Goal: Find specific page/section: Find specific page/section

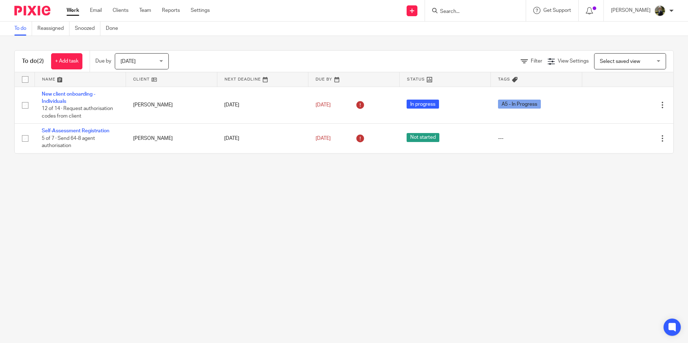
click at [459, 10] on input "Search" at bounding box center [471, 12] width 65 height 6
type input "p"
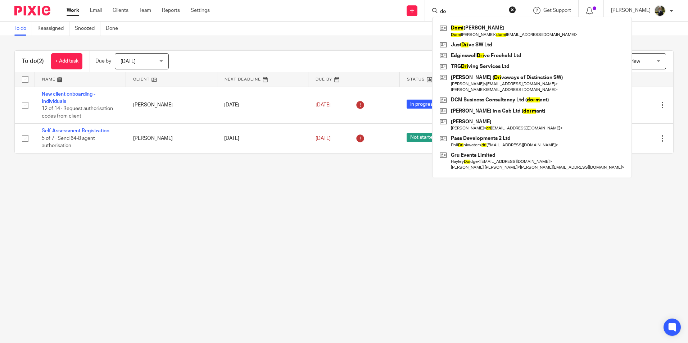
type input "d"
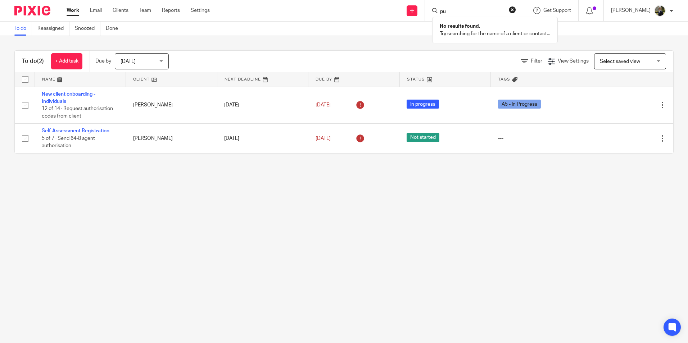
type input "p"
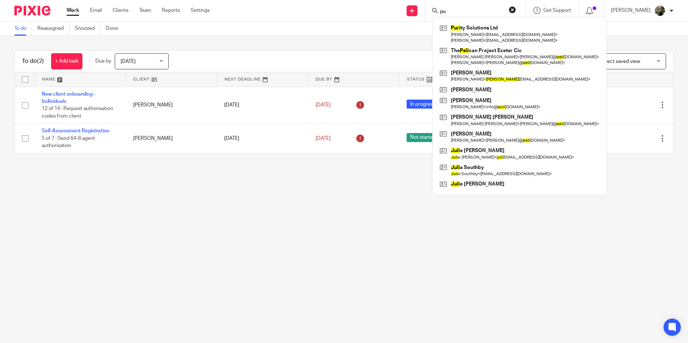
type input "p"
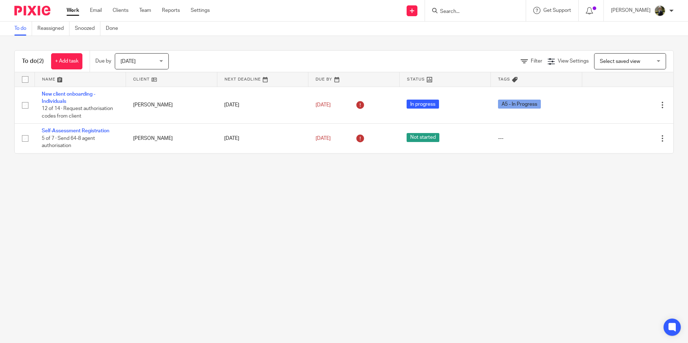
click at [454, 10] on input "Search" at bounding box center [471, 12] width 65 height 6
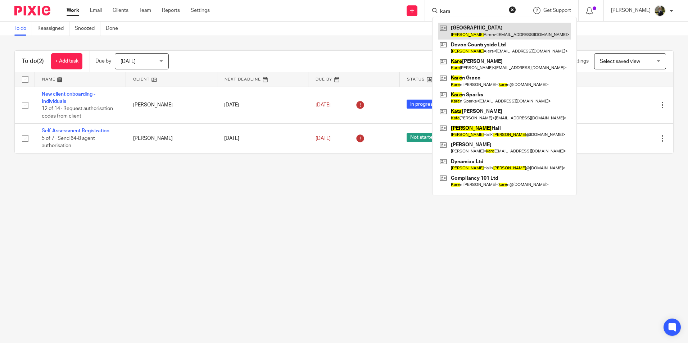
type input "kara"
click at [498, 32] on link at bounding box center [504, 31] width 133 height 17
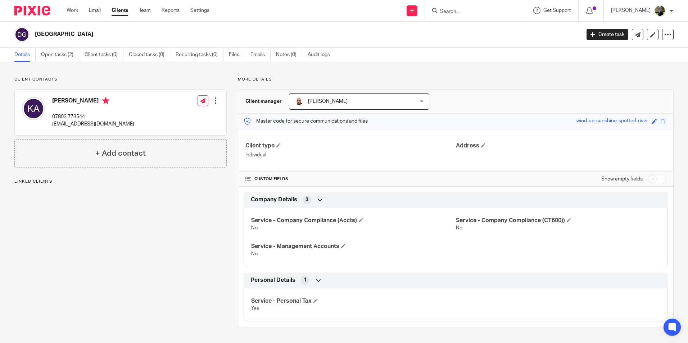
click at [461, 10] on input "Search" at bounding box center [471, 12] width 65 height 6
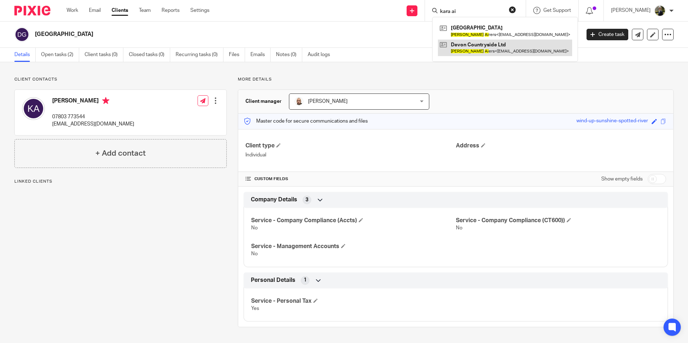
type input "kara ai"
click at [470, 48] on link at bounding box center [505, 48] width 134 height 17
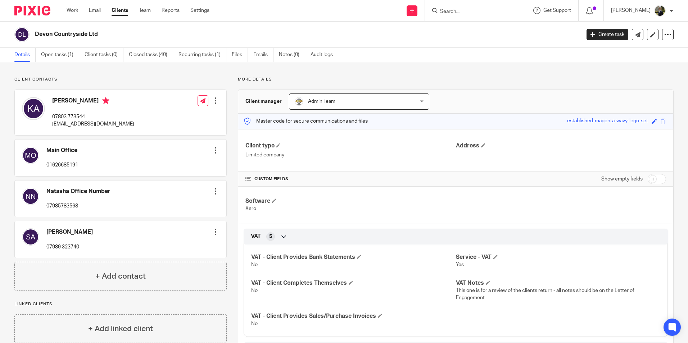
click at [454, 15] on form at bounding box center [477, 10] width 77 height 9
click at [454, 13] on input "Search" at bounding box center [471, 12] width 65 height 6
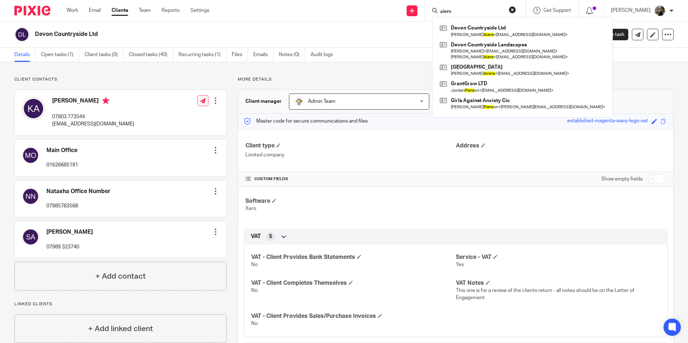
type input "aiers"
drag, startPoint x: 473, startPoint y: 11, endPoint x: 429, endPoint y: 10, distance: 44.6
click at [432, 10] on div "Send new email Create task Add client aiers Devon Countryside Ltd Kara Aiers < …" at bounding box center [454, 10] width 468 height 21
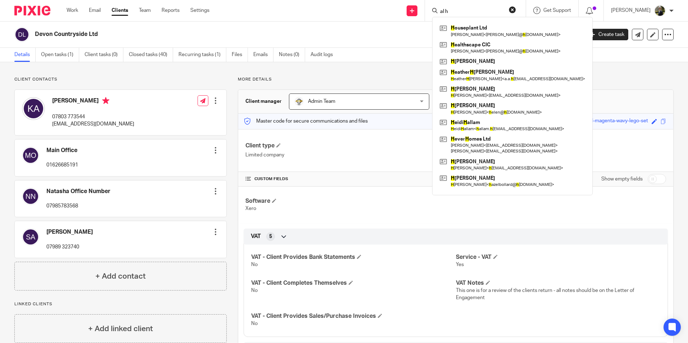
type input "al h"
click at [298, 33] on h2 "Devon Countryside Ltd" at bounding box center [251, 35] width 432 height 8
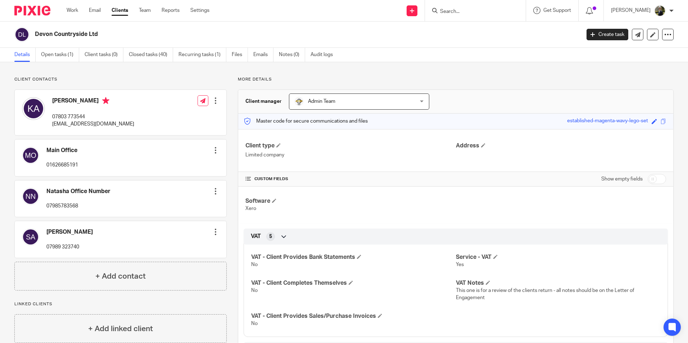
click at [486, 9] on input "Search" at bounding box center [471, 12] width 65 height 6
click at [363, 74] on div "Client contacts Kara Aiers 07803 773544 info@devoncountrysidelandscapes.co.uk E…" at bounding box center [344, 341] width 688 height 559
